Goal: Information Seeking & Learning: Learn about a topic

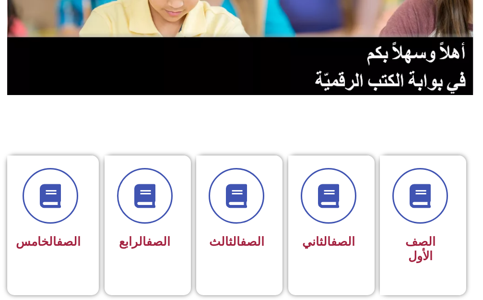
scroll to position [192, 0]
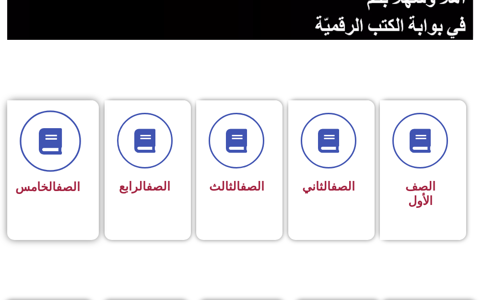
drag, startPoint x: 75, startPoint y: 159, endPoint x: 41, endPoint y: 144, distance: 37.2
click at [51, 147] on span at bounding box center [50, 140] width 61 height 61
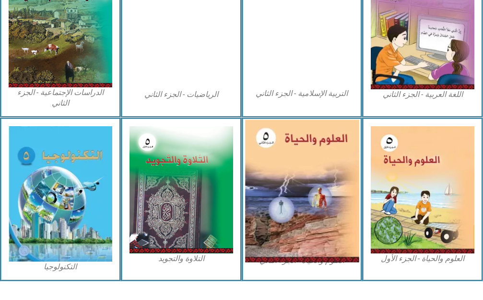
scroll to position [564, 0]
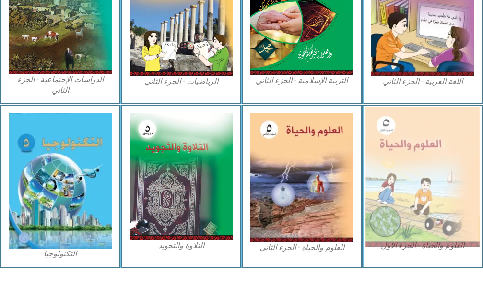
click at [383, 193] on img at bounding box center [422, 177] width 114 height 140
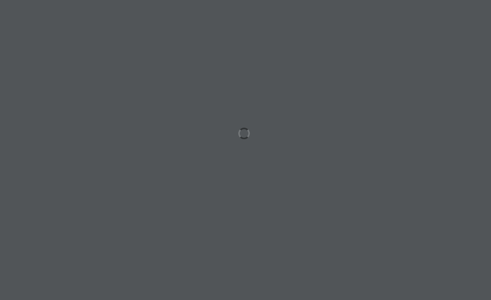
scroll to position [0, 19]
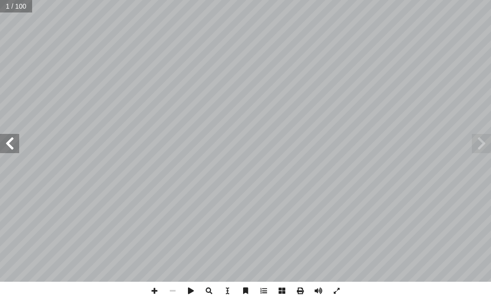
click at [9, 136] on span at bounding box center [9, 143] width 19 height 19
click at [10, 136] on span at bounding box center [9, 143] width 19 height 19
drag, startPoint x: 10, startPoint y: 136, endPoint x: 0, endPoint y: 134, distance: 10.3
click at [8, 136] on span at bounding box center [9, 143] width 19 height 19
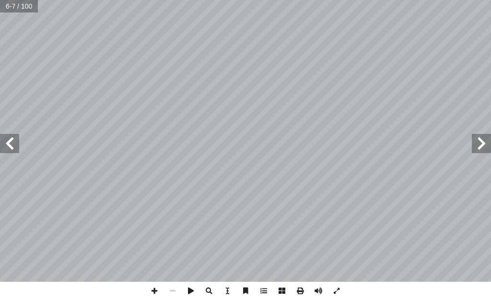
click at [5, 142] on span at bounding box center [9, 143] width 19 height 19
click at [6, 144] on span at bounding box center [9, 143] width 19 height 19
click at [17, 143] on span at bounding box center [9, 143] width 19 height 19
click at [4, 140] on span at bounding box center [9, 143] width 19 height 19
click at [9, 140] on span at bounding box center [9, 143] width 19 height 19
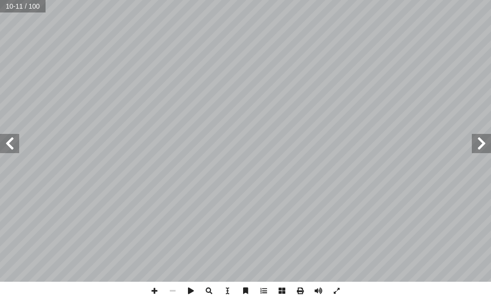
click at [10, 141] on span at bounding box center [9, 143] width 19 height 19
drag, startPoint x: 12, startPoint y: 148, endPoint x: 16, endPoint y: 144, distance: 5.5
click at [15, 144] on span at bounding box center [9, 143] width 19 height 19
click at [19, 147] on div "١ 2 نات كل منهما: ّ كو ُ وزملائي في المجموعة م ُ ب ُ ت ْ ك أ ا تيتين و آ ورتين …" at bounding box center [245, 141] width 491 height 282
click at [8, 145] on span at bounding box center [9, 143] width 19 height 19
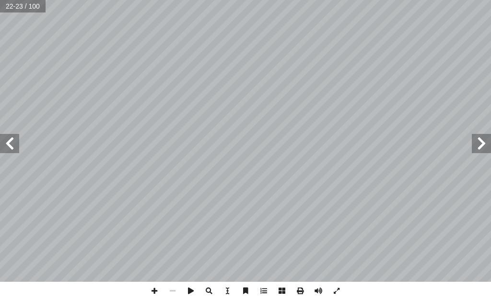
drag, startPoint x: 490, startPoint y: 149, endPoint x: 483, endPoint y: 148, distance: 6.3
click at [483, 148] on span at bounding box center [481, 143] width 19 height 19
click at [479, 147] on span at bounding box center [481, 143] width 19 height 19
click at [475, 147] on span at bounding box center [481, 143] width 19 height 19
click at [10, 146] on span at bounding box center [9, 143] width 19 height 19
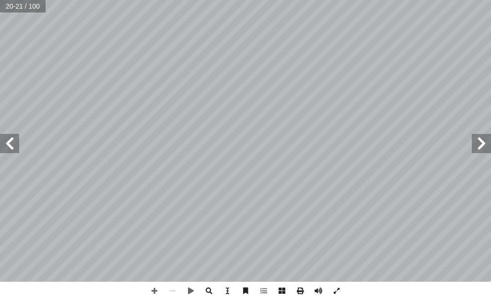
click at [453, 286] on div "١ 6 تية: آ ة ال� ّ ع الخريطة المفاهيمي ّ ب َ ت َ ت أ ا ة. ّ ة صحيحة حول الخلي ّ…" at bounding box center [245, 150] width 491 height 300
click at [19, 137] on span at bounding box center [9, 143] width 19 height 19
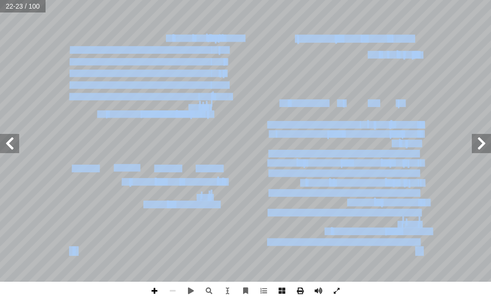
click at [154, 290] on div "١٨ ١ . ._____________________________________ ط؟ ّ خط ُ ل في الم ّ و أ ما المست…" at bounding box center [245, 150] width 491 height 300
click at [153, 290] on span at bounding box center [154, 291] width 18 height 18
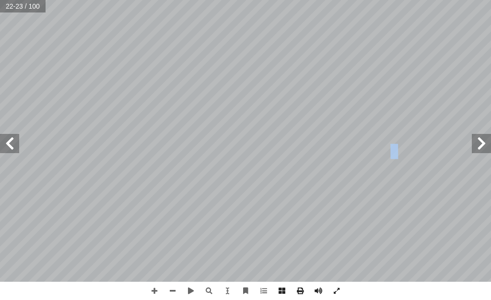
click at [148, 65] on html "الصفحة الرئيسية الصف الأول الصف الثاني الصف الثالث الصف الرابع الصف الخامس الصف…" at bounding box center [245, 32] width 491 height 65
click at [152, 290] on span at bounding box center [154, 291] width 18 height 18
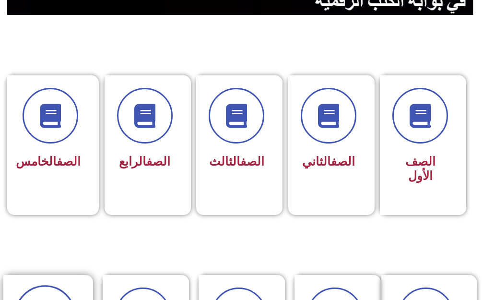
scroll to position [240, 0]
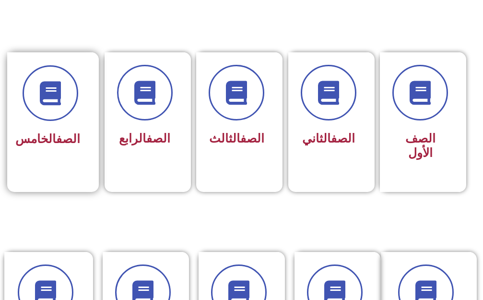
click at [41, 146] on span "الصف الخامس" at bounding box center [47, 139] width 65 height 14
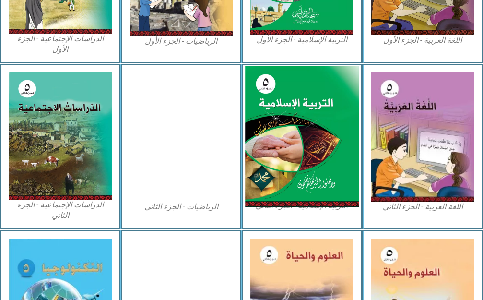
scroll to position [564, 0]
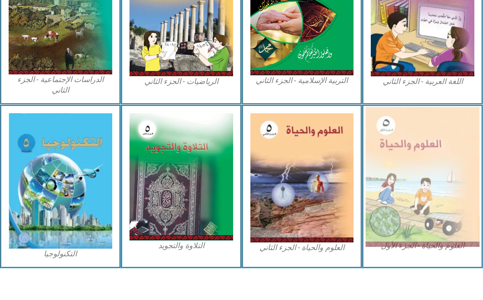
click at [429, 139] on img at bounding box center [422, 177] width 114 height 140
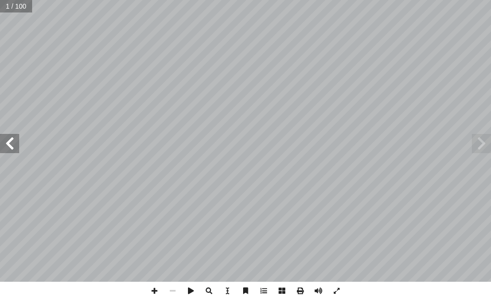
scroll to position [0, 19]
click at [9, 136] on span at bounding box center [9, 143] width 19 height 19
click at [9, 135] on span at bounding box center [9, 143] width 19 height 19
click at [8, 135] on span at bounding box center [9, 143] width 19 height 19
click at [8, 134] on span at bounding box center [9, 143] width 19 height 19
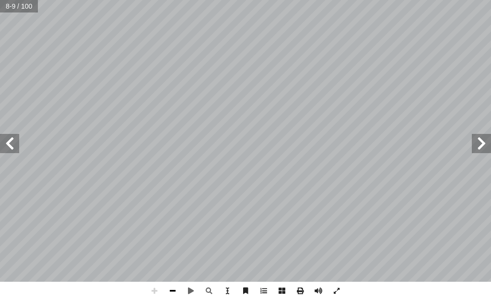
click at [171, 289] on span at bounding box center [173, 291] width 18 height 18
click at [6, 138] on span at bounding box center [9, 143] width 19 height 19
click at [5, 138] on span at bounding box center [9, 143] width 19 height 19
drag, startPoint x: 11, startPoint y: 148, endPoint x: 10, endPoint y: 143, distance: 4.8
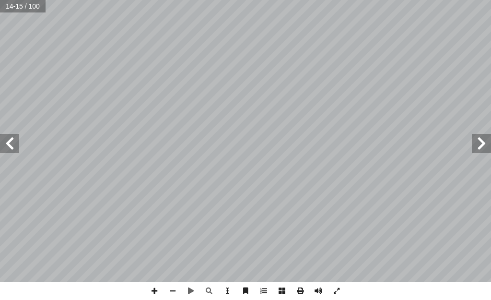
click at [10, 144] on span at bounding box center [9, 143] width 19 height 19
click at [10, 143] on span at bounding box center [9, 143] width 19 height 19
click at [9, 148] on span at bounding box center [9, 143] width 19 height 19
click at [7, 144] on span at bounding box center [9, 143] width 19 height 19
click at [154, 286] on span at bounding box center [154, 291] width 18 height 18
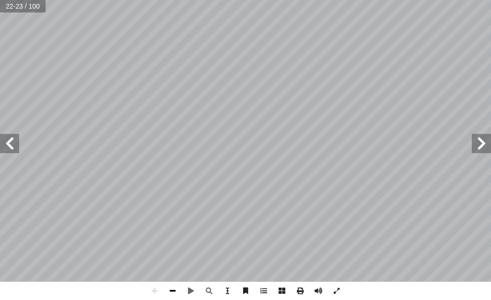
click at [171, 284] on span at bounding box center [173, 291] width 18 height 18
click at [151, 290] on span at bounding box center [154, 291] width 18 height 18
